Goal: Task Accomplishment & Management: Manage account settings

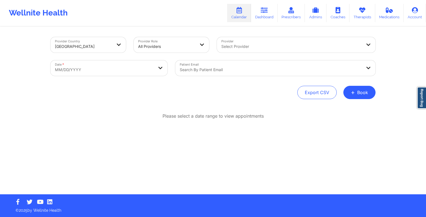
click at [357, 17] on link "Therapists" at bounding box center [362, 13] width 26 height 18
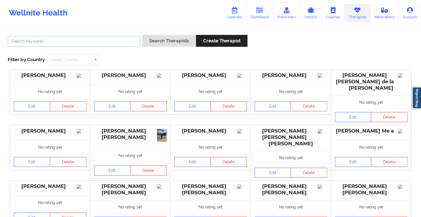
click at [109, 40] on input "text" at bounding box center [74, 41] width 133 height 11
paste input "[PERSON_NAME]"
type input "[PERSON_NAME]"
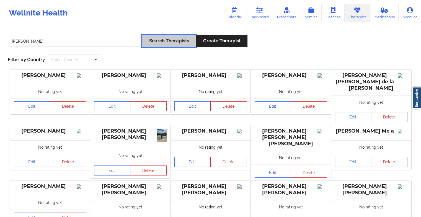
click at [172, 41] on button "Search Therapists" at bounding box center [169, 41] width 54 height 12
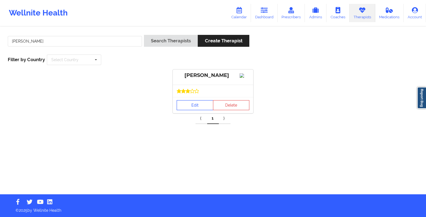
click at [192, 110] on link "Edit" at bounding box center [194, 105] width 37 height 10
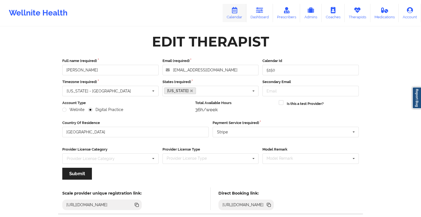
click at [241, 11] on link "Calendar" at bounding box center [235, 13] width 24 height 18
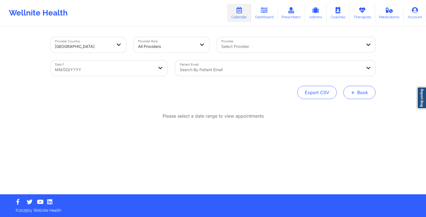
click at [368, 97] on button "+ Book" at bounding box center [359, 92] width 32 height 13
click at [342, 112] on button "Therapy Session" at bounding box center [350, 110] width 42 height 9
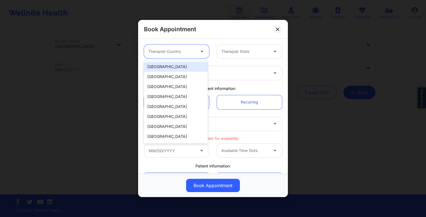
click at [173, 53] on div at bounding box center [171, 51] width 47 height 7
drag, startPoint x: 163, startPoint y: 69, endPoint x: 196, endPoint y: 64, distance: 33.0
click at [196, 64] on div "[GEOGRAPHIC_DATA]" at bounding box center [176, 67] width 64 height 10
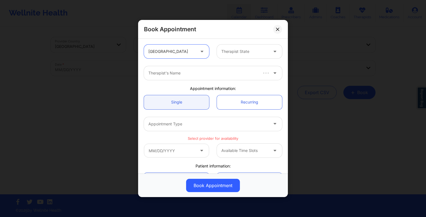
click at [196, 64] on div "Therapist's Name" at bounding box center [213, 73] width 146 height 22
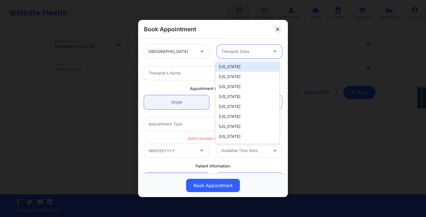
click at [226, 56] on div "Therapist State" at bounding box center [243, 52] width 52 height 14
type input "new y"
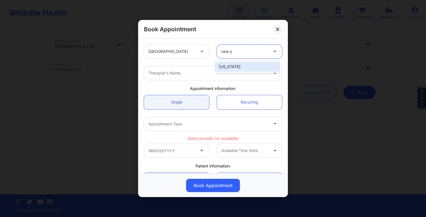
click at [233, 69] on div "[US_STATE]" at bounding box center [247, 67] width 64 height 10
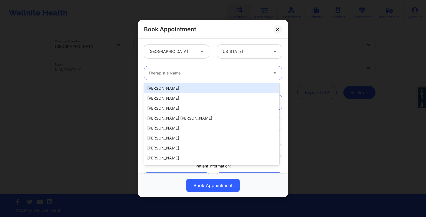
click at [193, 71] on div at bounding box center [208, 73] width 120 height 7
paste input "[PERSON_NAME]"
type input "[PERSON_NAME]"
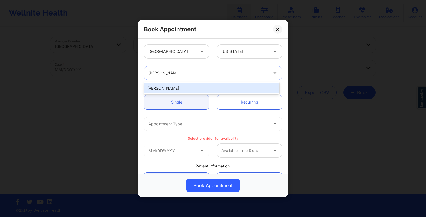
click at [184, 83] on div "[PERSON_NAME]" at bounding box center [211, 88] width 135 height 12
click at [185, 86] on div "[PERSON_NAME]" at bounding box center [211, 88] width 135 height 10
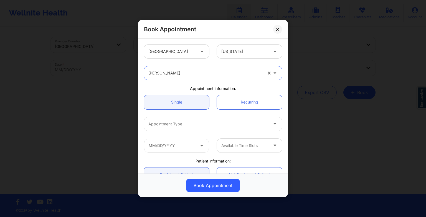
scroll to position [35, 0]
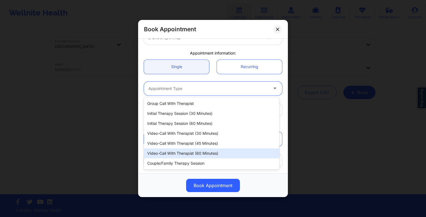
drag, startPoint x: 166, startPoint y: 88, endPoint x: 180, endPoint y: 152, distance: 65.8
click at [180, 152] on body "Wellnite Health Calendar Dashboard Prescribers Admins Coaches Therapists Medica…" at bounding box center [213, 108] width 426 height 217
click at [180, 152] on div "Video-Call with Therapist (60 minutes)" at bounding box center [211, 154] width 135 height 10
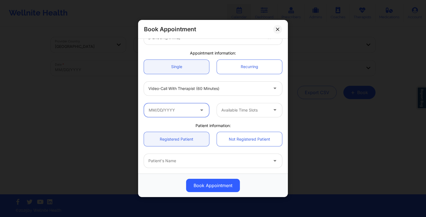
click at [189, 110] on input "text" at bounding box center [176, 110] width 65 height 14
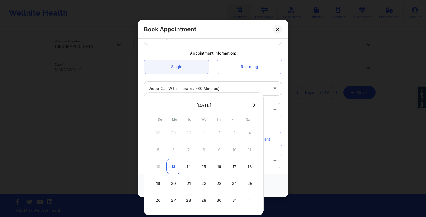
click at [175, 164] on div "13" at bounding box center [173, 167] width 14 height 16
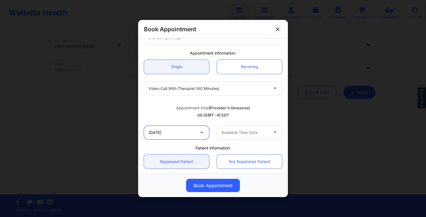
click at [173, 131] on input "[DATE]" at bounding box center [176, 133] width 65 height 14
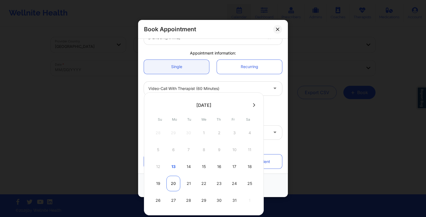
click at [174, 186] on div "20" at bounding box center [173, 184] width 14 height 16
type input "[DATE]"
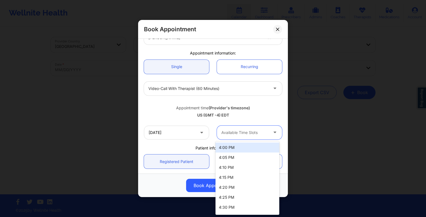
click at [236, 132] on div at bounding box center [244, 132] width 47 height 7
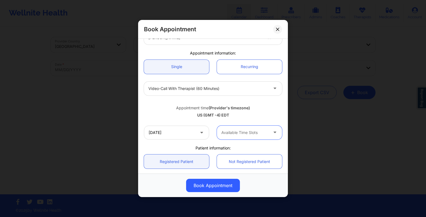
click at [203, 92] on div "Video-Call with Therapist (60 minutes)" at bounding box center [208, 89] width 120 height 14
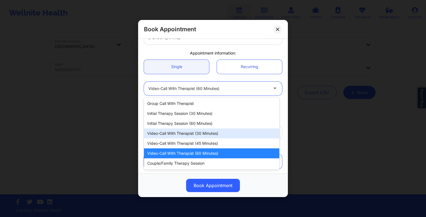
click at [200, 136] on div "Video-Call with Therapist (30 minutes)" at bounding box center [211, 134] width 135 height 10
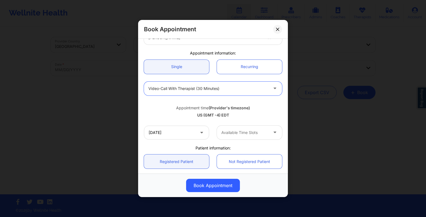
click at [237, 139] on div "[DATE] Available Time Slots" at bounding box center [213, 133] width 146 height 22
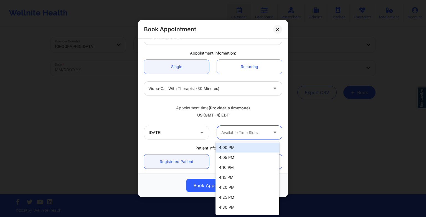
drag, startPoint x: 237, startPoint y: 139, endPoint x: 233, endPoint y: 135, distance: 5.7
click at [233, 135] on div at bounding box center [244, 132] width 47 height 7
click at [232, 151] on div "4:00 PM" at bounding box center [247, 148] width 64 height 10
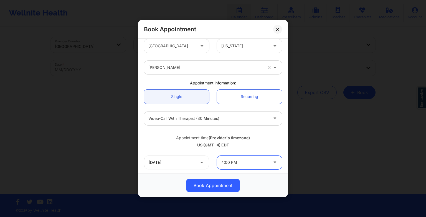
scroll to position [0, 0]
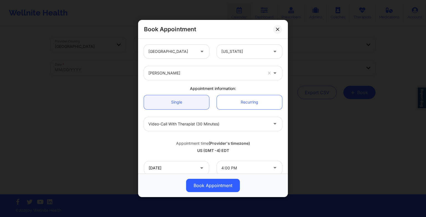
click at [283, 28] on div "Book Appointment" at bounding box center [213, 29] width 150 height 19
click at [277, 29] on icon at bounding box center [277, 29] width 3 height 3
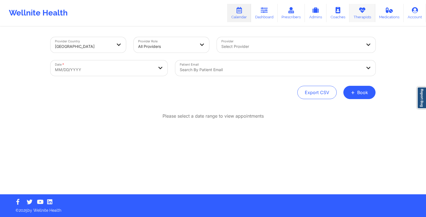
click at [361, 21] on link "Therapists" at bounding box center [362, 13] width 26 height 18
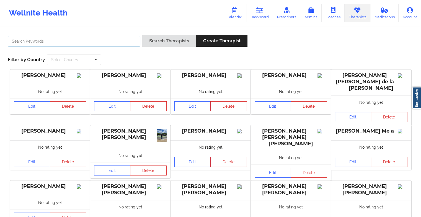
click at [86, 40] on input "text" at bounding box center [74, 41] width 133 height 11
paste input "[PERSON_NAME]"
type input "[PERSON_NAME]"
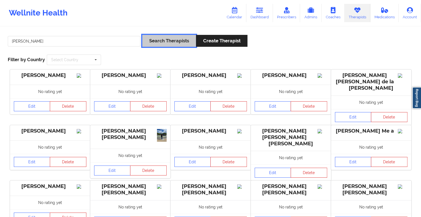
click at [167, 42] on button "Search Therapists" at bounding box center [169, 41] width 54 height 12
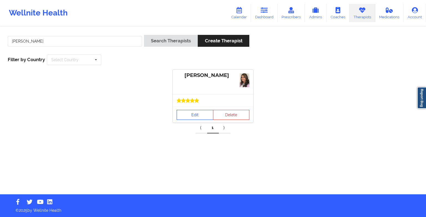
click at [206, 111] on link "Edit" at bounding box center [194, 115] width 37 height 10
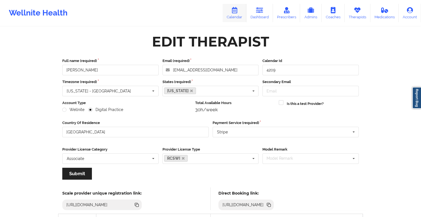
click at [235, 13] on icon at bounding box center [234, 10] width 7 height 6
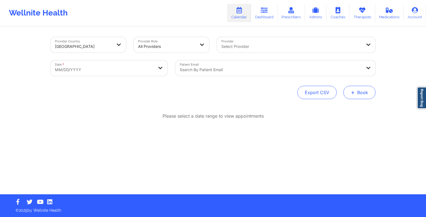
click at [352, 98] on button "+ Book" at bounding box center [359, 92] width 32 height 13
click at [349, 106] on button "Therapy Session" at bounding box center [350, 110] width 42 height 9
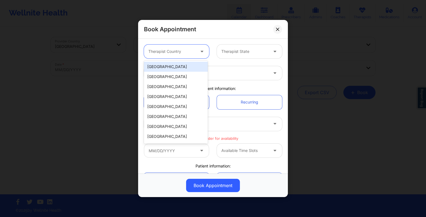
drag, startPoint x: 165, startPoint y: 46, endPoint x: 170, endPoint y: 65, distance: 20.2
click at [170, 65] on body "Wellnite Health Calendar Dashboard Prescribers Admins Coaches Therapists Medica…" at bounding box center [213, 108] width 426 height 217
click at [170, 65] on div "[GEOGRAPHIC_DATA]" at bounding box center [176, 67] width 64 height 10
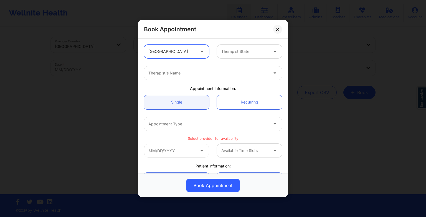
click at [238, 51] on div at bounding box center [244, 51] width 47 height 7
type input "fl"
click at [240, 66] on div "[US_STATE]" at bounding box center [247, 67] width 64 height 10
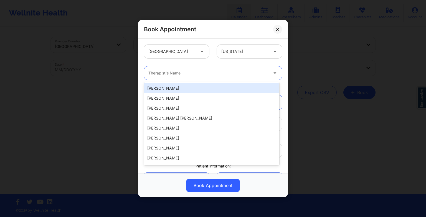
click at [202, 73] on div at bounding box center [208, 73] width 120 height 7
paste input "[PERSON_NAME]"
type input "[PERSON_NAME]"
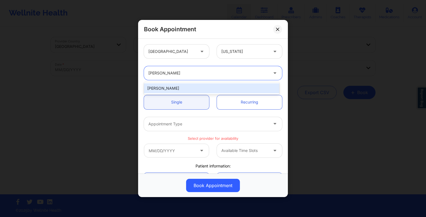
click at [192, 90] on div "[PERSON_NAME]" at bounding box center [211, 88] width 135 height 10
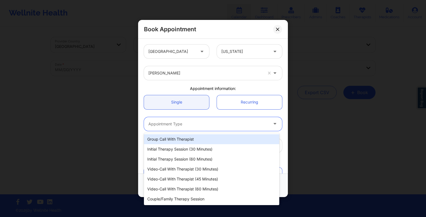
click at [190, 125] on div at bounding box center [208, 124] width 120 height 7
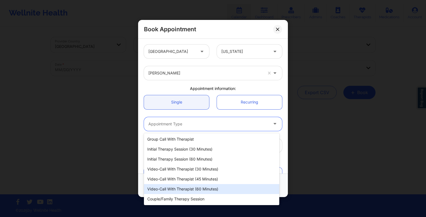
click at [196, 188] on div "Video-Call with Therapist (60 minutes)" at bounding box center [211, 189] width 135 height 10
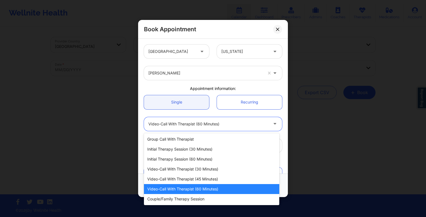
click at [217, 128] on div "Video-Call with Therapist (60 minutes)" at bounding box center [208, 124] width 120 height 14
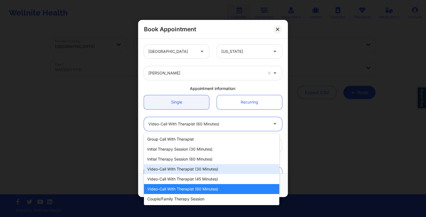
click at [211, 169] on div "Video-Call with Therapist (30 minutes)" at bounding box center [211, 169] width 135 height 10
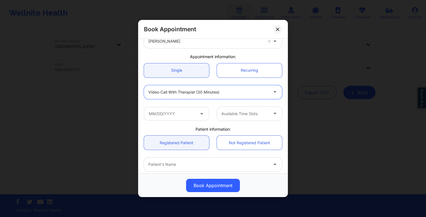
scroll to position [34, 0]
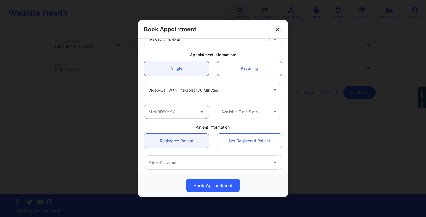
click at [174, 111] on input "text" at bounding box center [176, 112] width 65 height 14
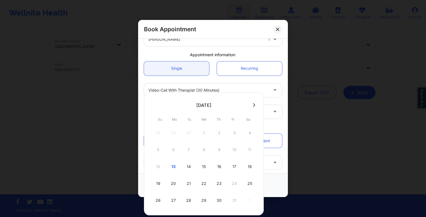
click at [251, 106] on button at bounding box center [254, 105] width 6 height 5
click at [192, 167] on div "11" at bounding box center [188, 167] width 14 height 16
type input "[DATE]"
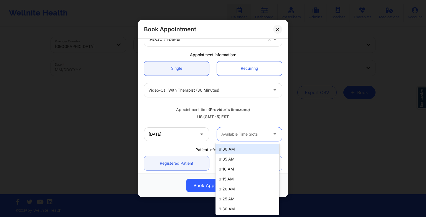
click at [252, 129] on div "Available Time Slots" at bounding box center [243, 134] width 52 height 14
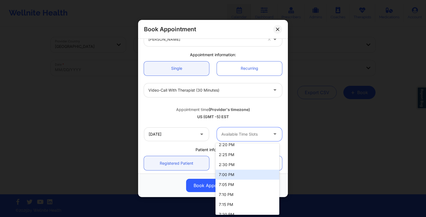
scroll to position [642, 0]
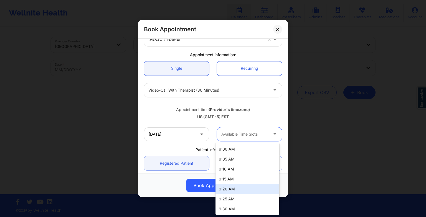
drag, startPoint x: 252, startPoint y: 131, endPoint x: 242, endPoint y: 199, distance: 68.9
click at [242, 199] on body "Wellnite Health Calendar Dashboard Prescribers Admins Coaches Therapists Medica…" at bounding box center [213, 108] width 426 height 217
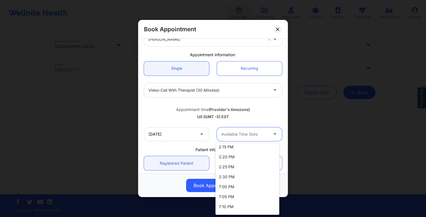
scroll to position [630, 0]
click at [239, 185] on div "7:00 PM" at bounding box center [247, 188] width 64 height 10
